Goal: Information Seeking & Learning: Learn about a topic

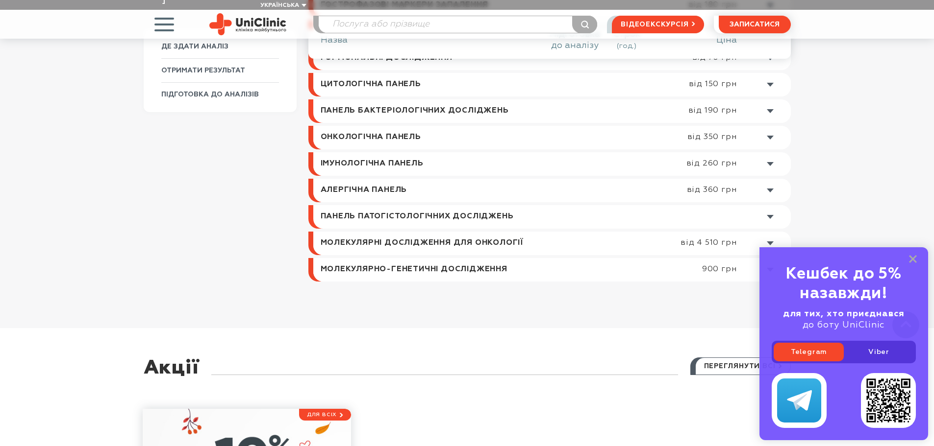
scroll to position [637, 0]
click at [914, 261] on rect at bounding box center [913, 259] width 8 height 8
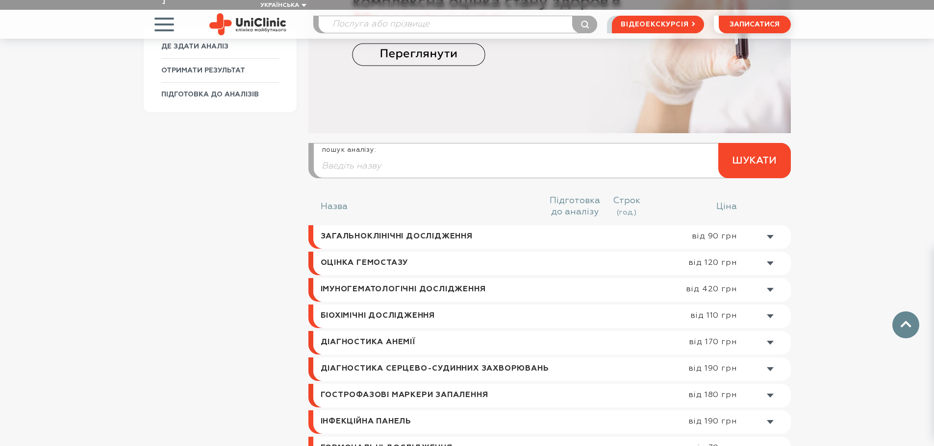
scroll to position [245, 0]
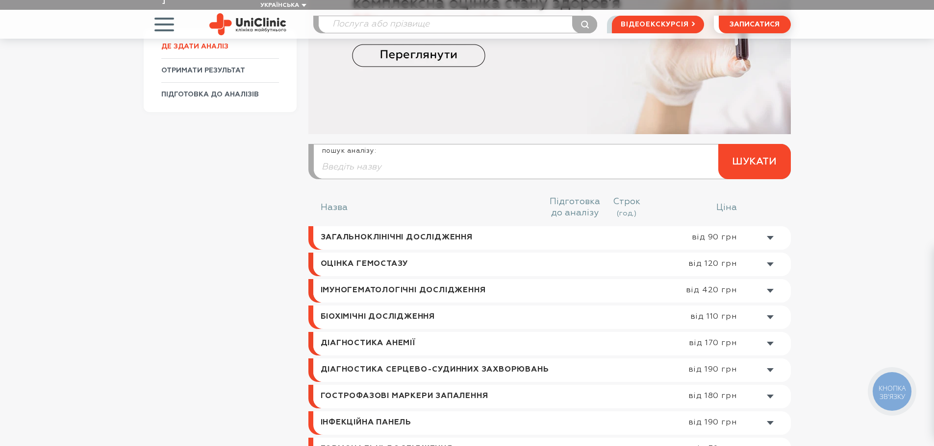
click at [215, 50] on link "ДЕ ЗДАТИ АНАЛІЗ" at bounding box center [220, 47] width 118 height 24
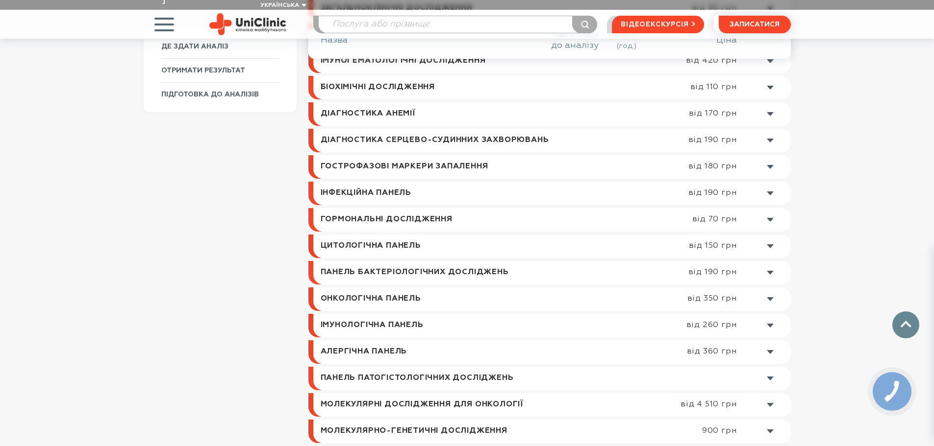
scroll to position [490, 0]
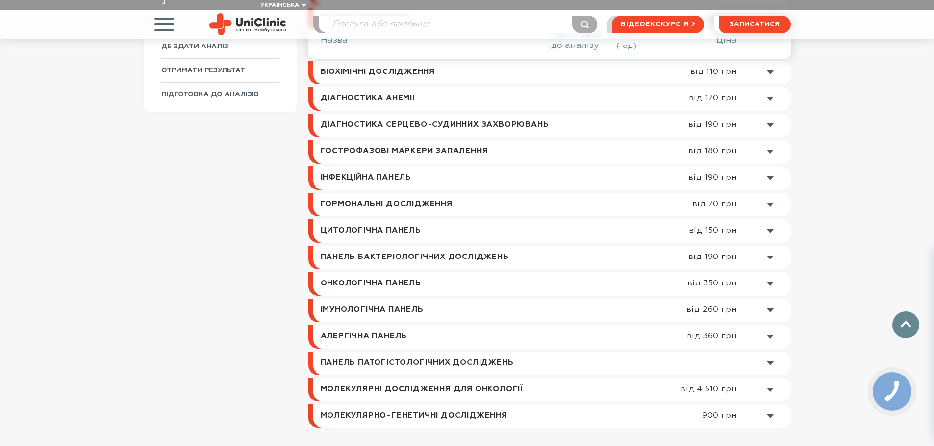
click at [757, 167] on link at bounding box center [551, 179] width 477 height 24
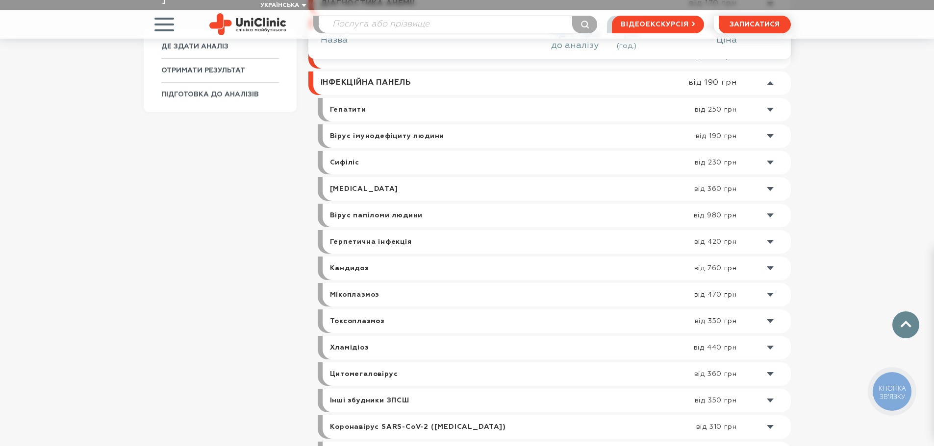
scroll to position [539, 0]
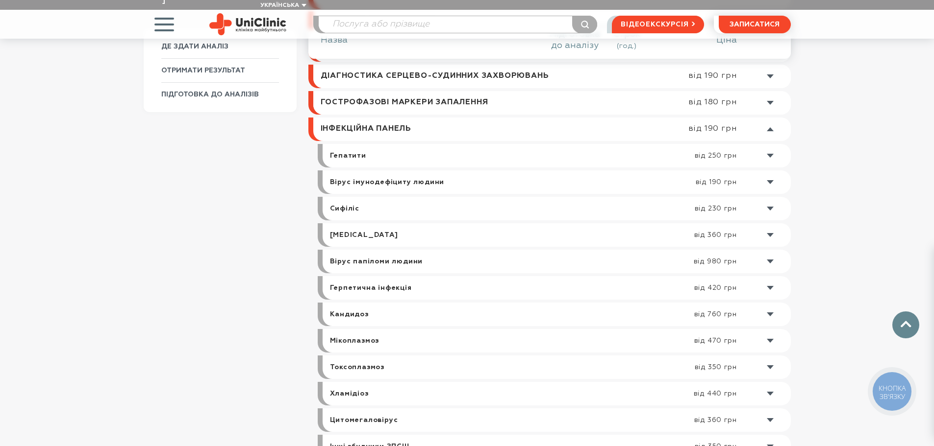
click at [759, 149] on link at bounding box center [558, 156] width 463 height 24
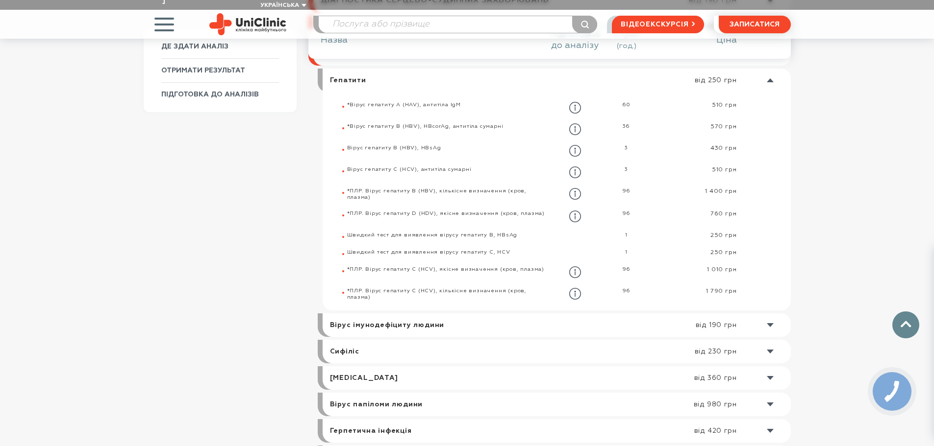
scroll to position [566, 0]
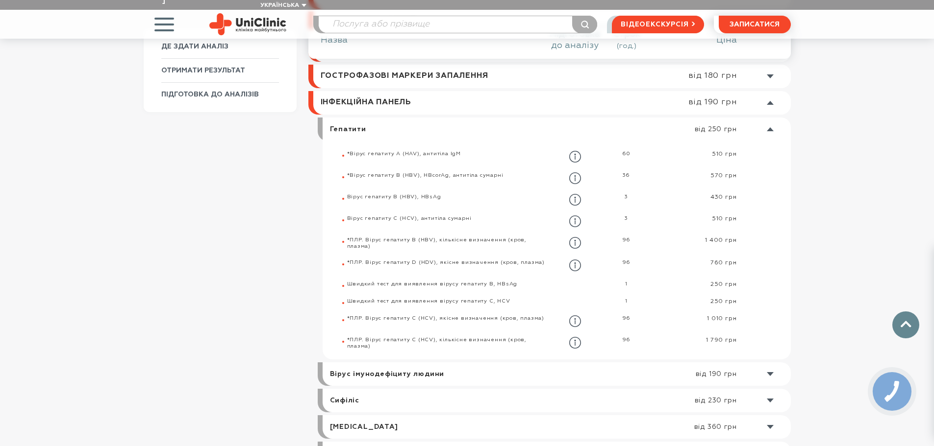
click at [763, 124] on link at bounding box center [558, 130] width 463 height 24
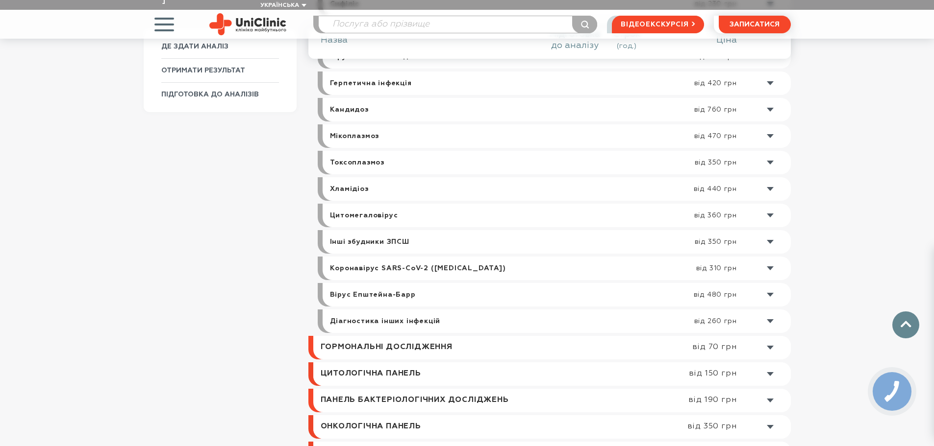
scroll to position [762, 0]
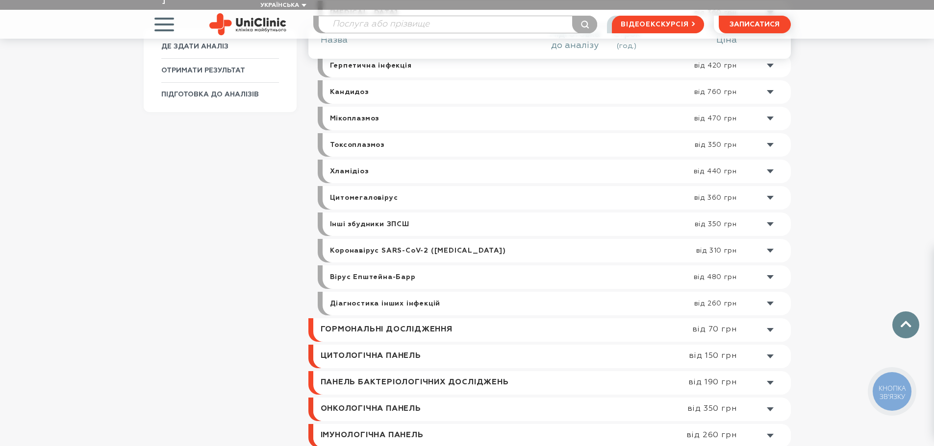
click at [566, 294] on link at bounding box center [558, 304] width 463 height 24
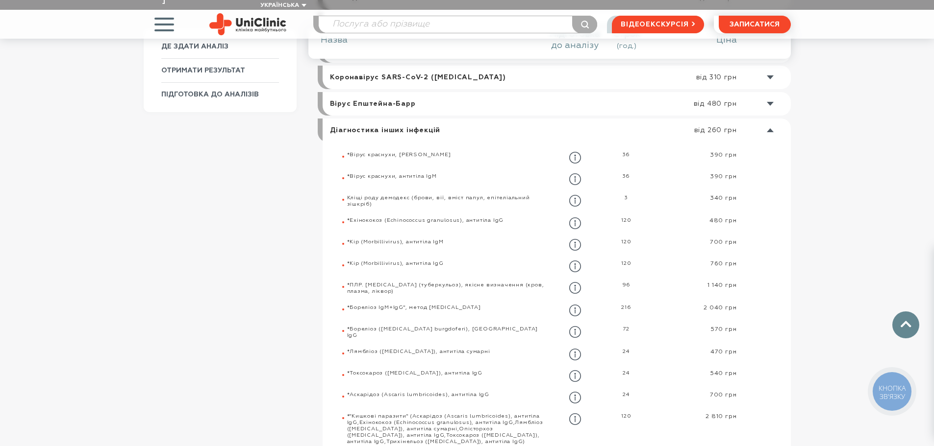
scroll to position [887, 0]
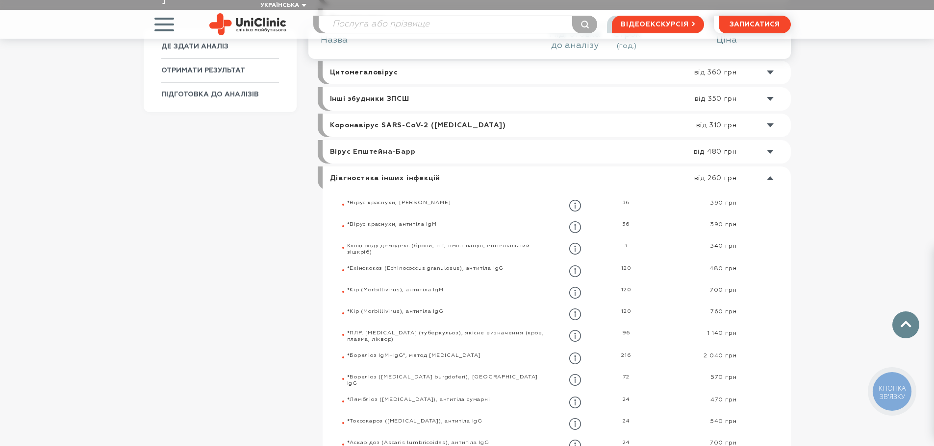
click at [438, 168] on link at bounding box center [558, 179] width 463 height 24
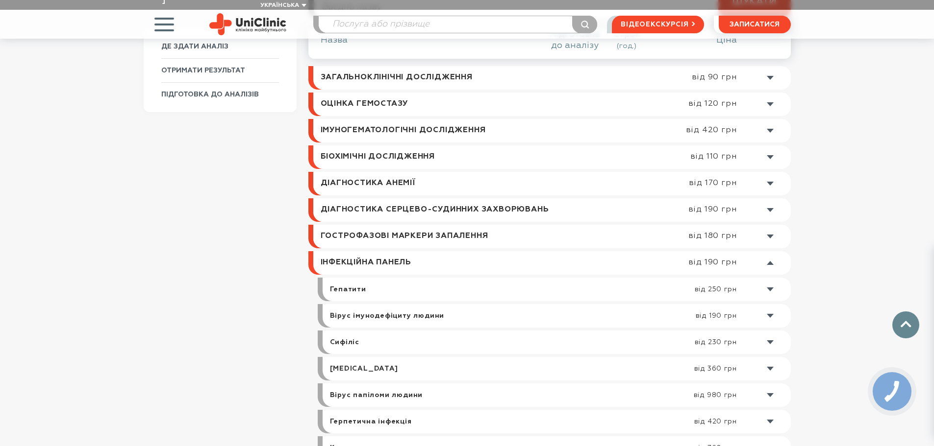
scroll to position [397, 0]
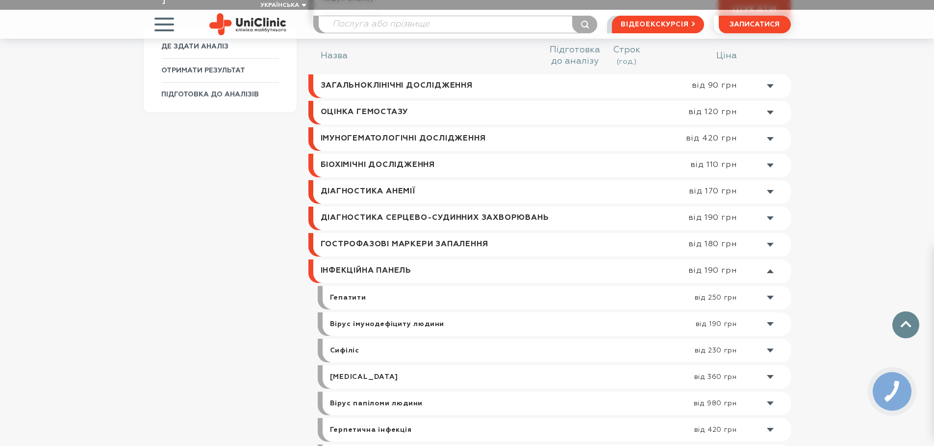
click at [453, 264] on link at bounding box center [551, 272] width 477 height 24
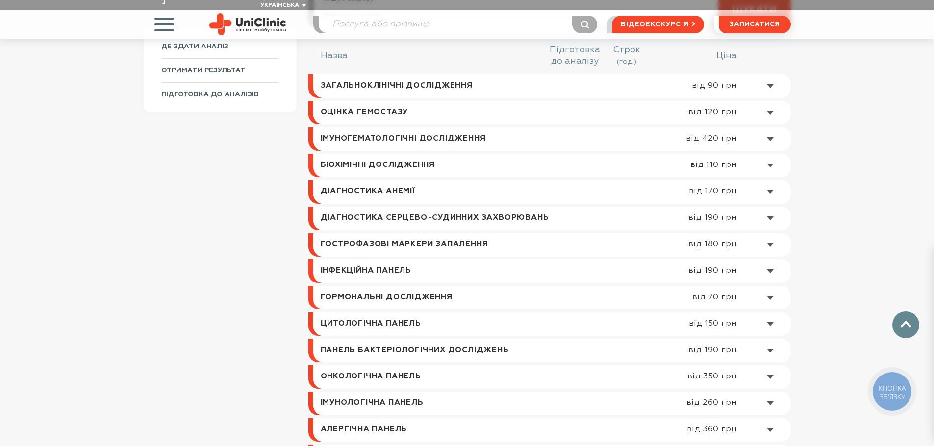
click at [497, 76] on link at bounding box center [551, 86] width 477 height 24
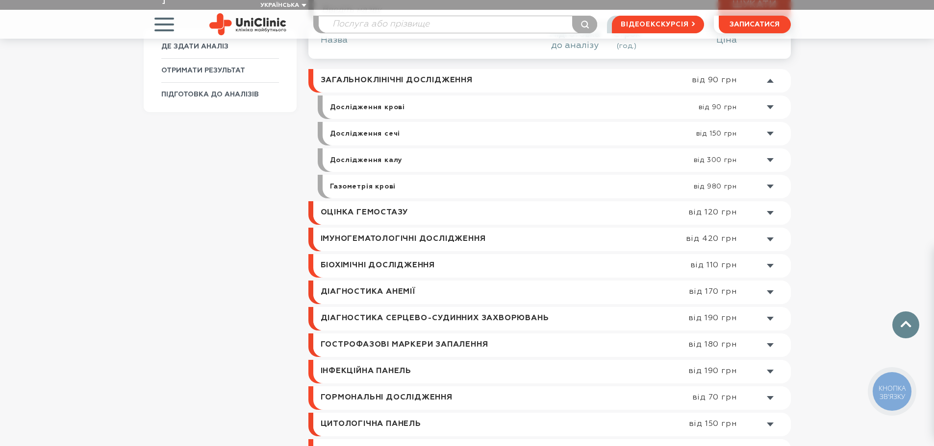
scroll to position [403, 0]
click at [500, 75] on link at bounding box center [551, 81] width 477 height 24
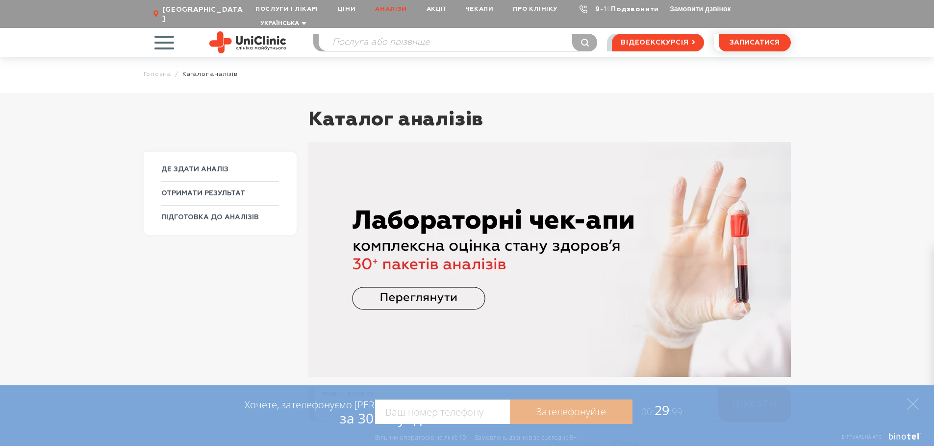
scroll to position [0, 0]
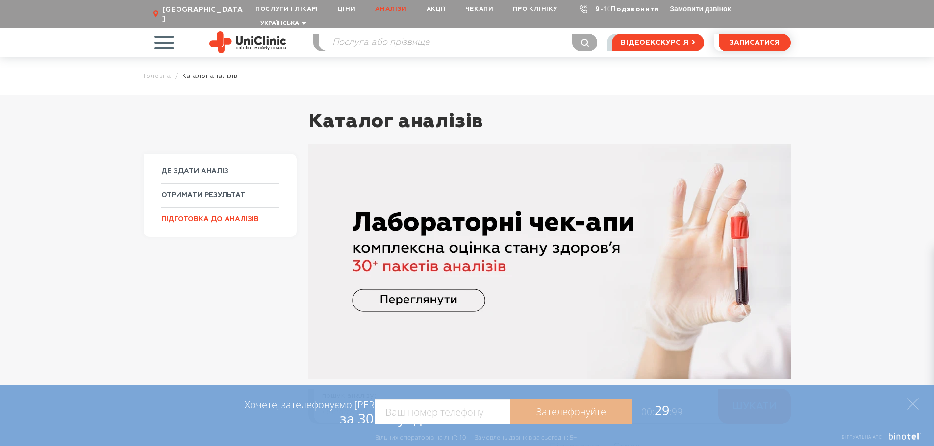
click at [241, 210] on link "ПІДГОТОВКА ДО АНАЛІЗІВ" at bounding box center [220, 219] width 118 height 24
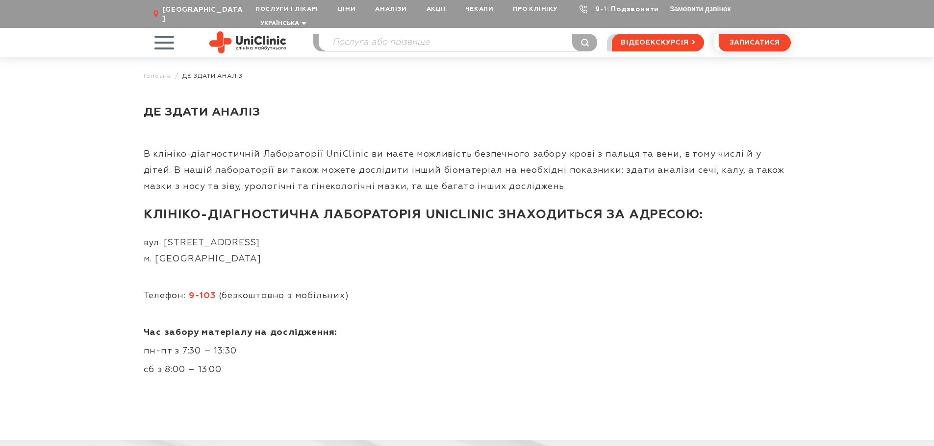
click at [201, 292] on span "9-103" at bounding box center [202, 296] width 27 height 9
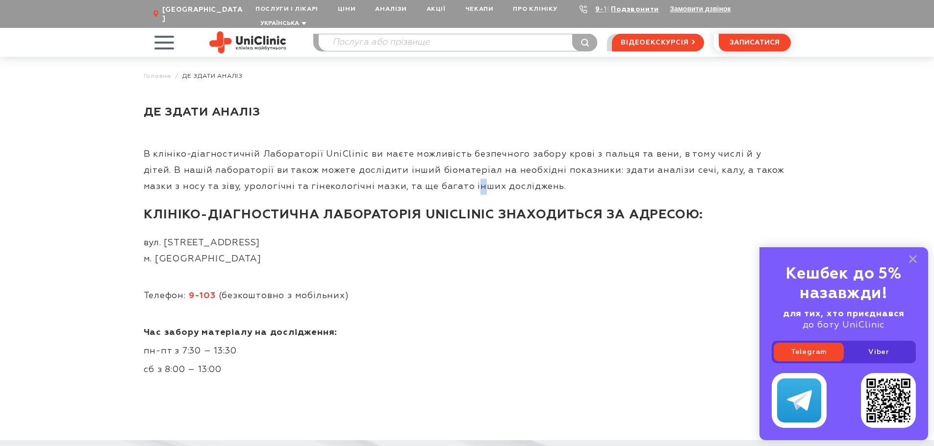
drag, startPoint x: 407, startPoint y: 179, endPoint x: 427, endPoint y: 179, distance: 19.6
click at [417, 179] on span "В клініко-діагностичній Лабораторії UniClinic ви маєте можливість безпечного за…" at bounding box center [464, 170] width 640 height 41
click at [478, 179] on span "В клініко-діагностичній Лабораторії UniClinic ви маєте можливість безпечного за…" at bounding box center [464, 170] width 640 height 41
drag, startPoint x: 505, startPoint y: 178, endPoint x: 413, endPoint y: 172, distance: 92.3
click at [413, 172] on p "В клініко-діагностичній Лабораторії UniClinic ви маєте можливість безпечного за…" at bounding box center [467, 171] width 647 height 49
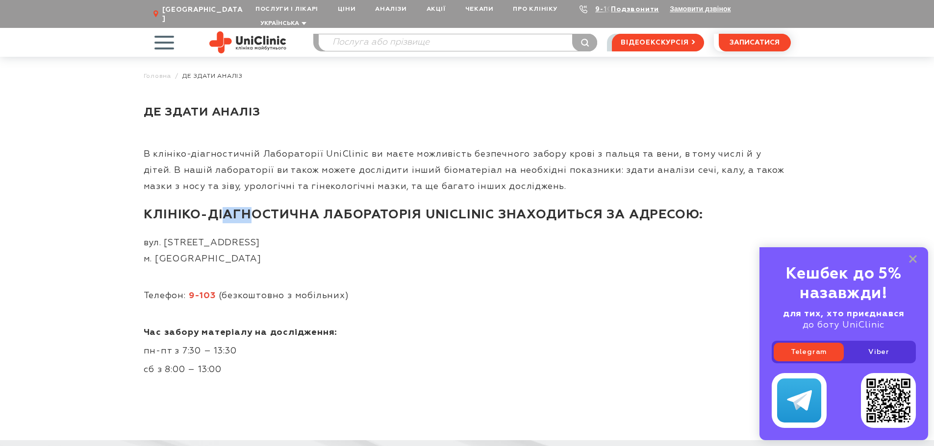
drag, startPoint x: 221, startPoint y: 200, endPoint x: 249, endPoint y: 203, distance: 29.1
click at [249, 203] on h3 "Клініко-діагностична Лабораторія UniClinic знаходиться за адресою:" at bounding box center [467, 215] width 647 height 36
click at [355, 165] on span "В клініко-діагностичній Лабораторії UniClinic ви маєте можливість безпечного за…" at bounding box center [464, 170] width 640 height 41
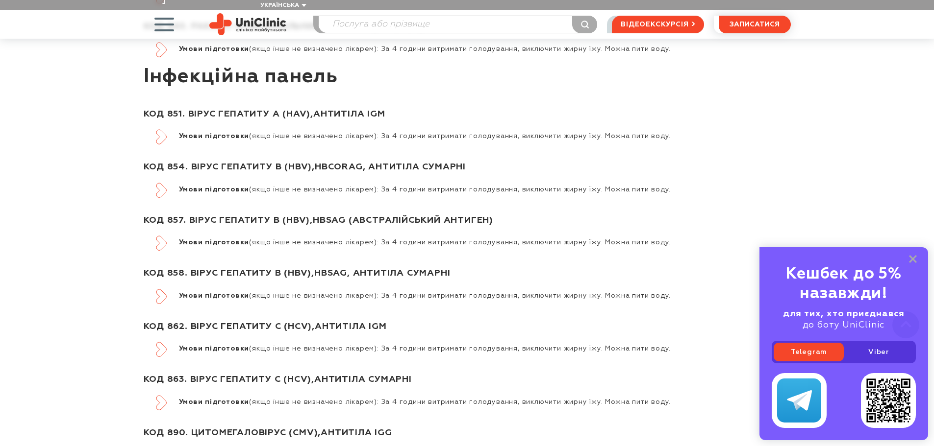
scroll to position [3479, 0]
drag, startPoint x: 382, startPoint y: 101, endPoint x: 343, endPoint y: 102, distance: 39.2
click at [343, 102] on h4 "Код 851. Вірус гепатиту A (HAV),антитіла IgM" at bounding box center [467, 115] width 647 height 31
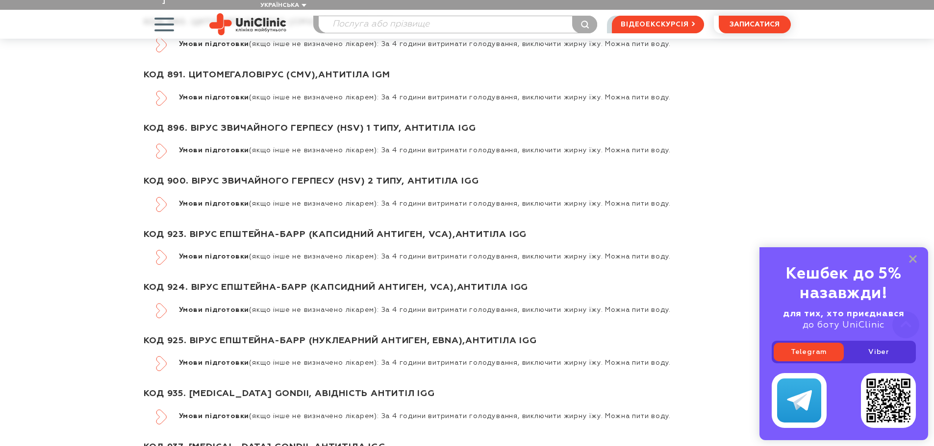
scroll to position [3871, 0]
